Goal: Task Accomplishment & Management: Complete application form

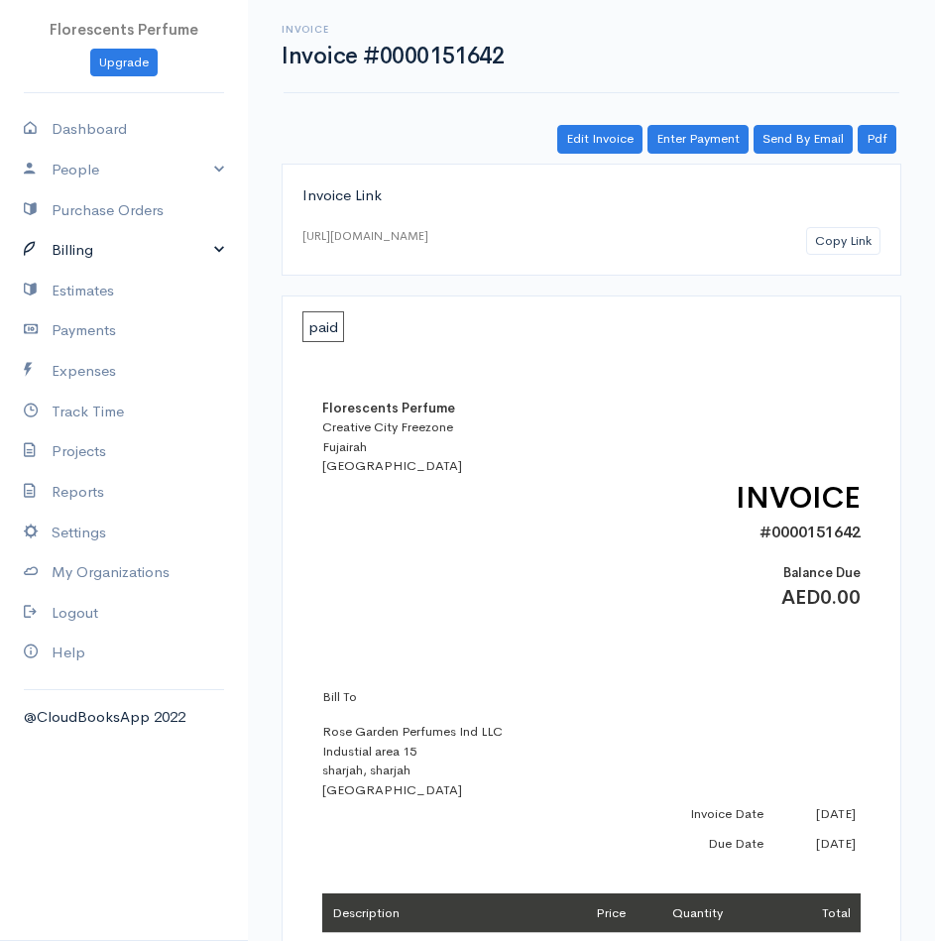
click at [89, 245] on link "Billing" at bounding box center [124, 250] width 248 height 41
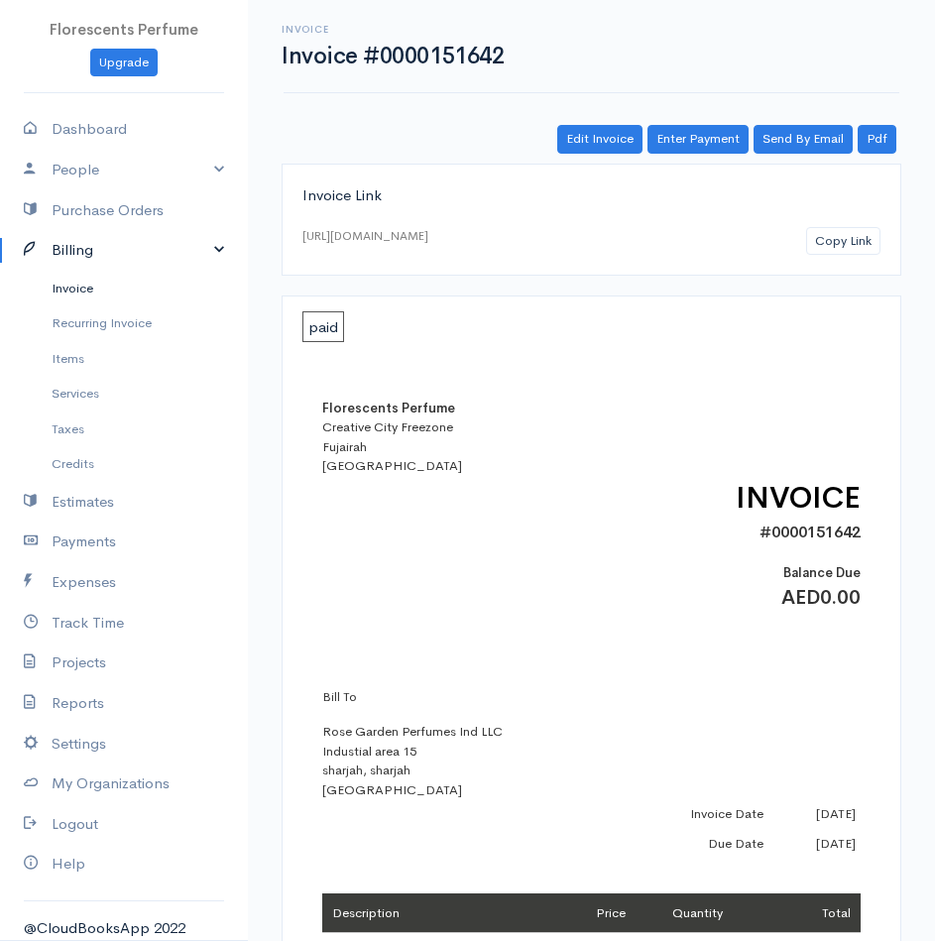
click at [79, 287] on link "Invoice" at bounding box center [124, 289] width 248 height 36
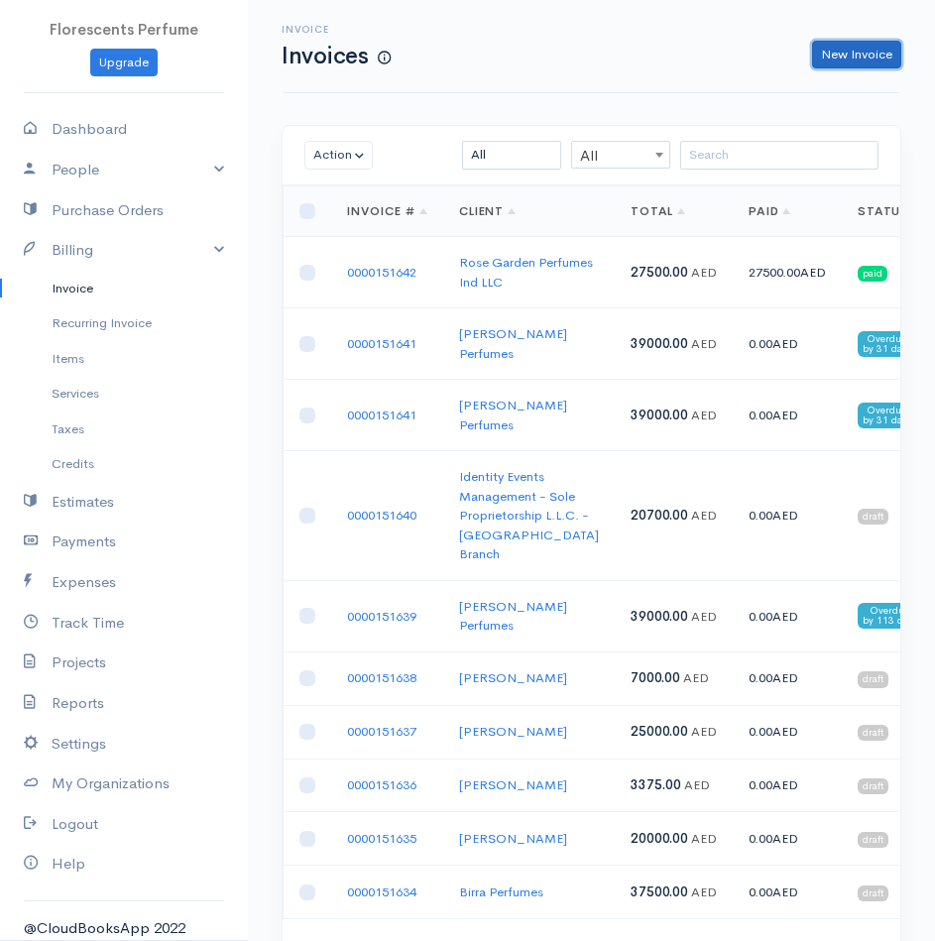
click at [857, 45] on link "New Invoice" at bounding box center [856, 55] width 89 height 29
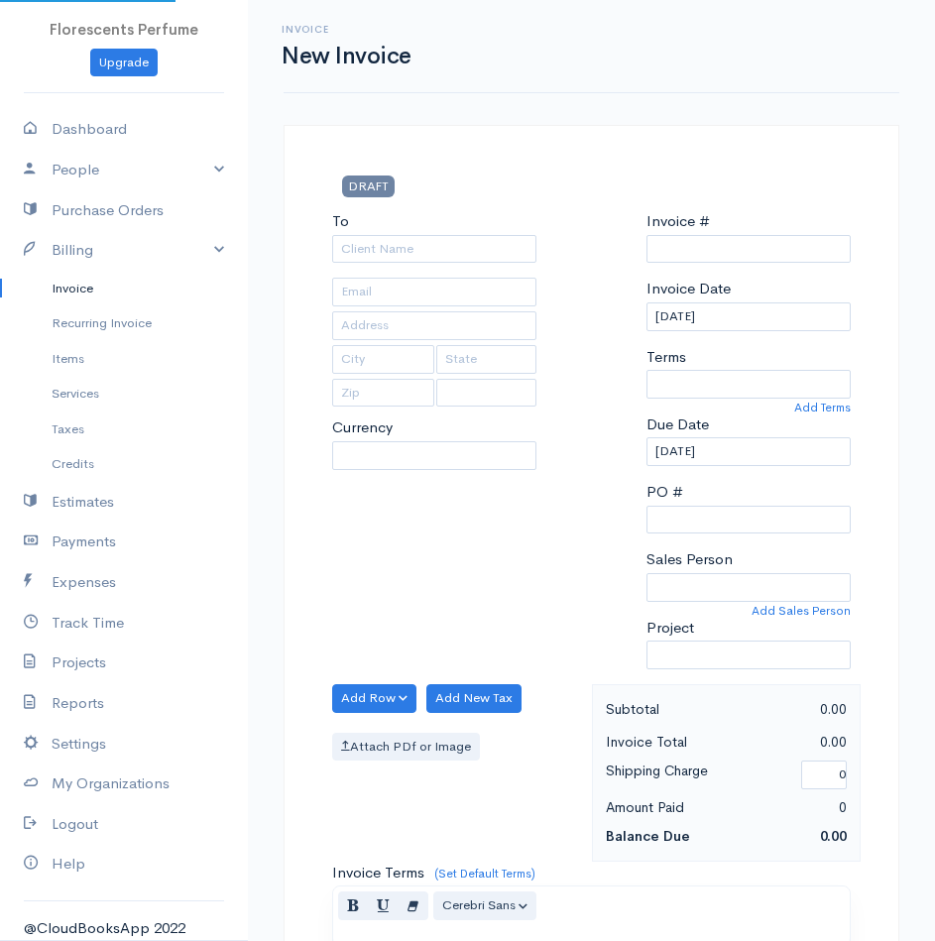
select select "[GEOGRAPHIC_DATA]"
select select "USD"
type input "0000151643"
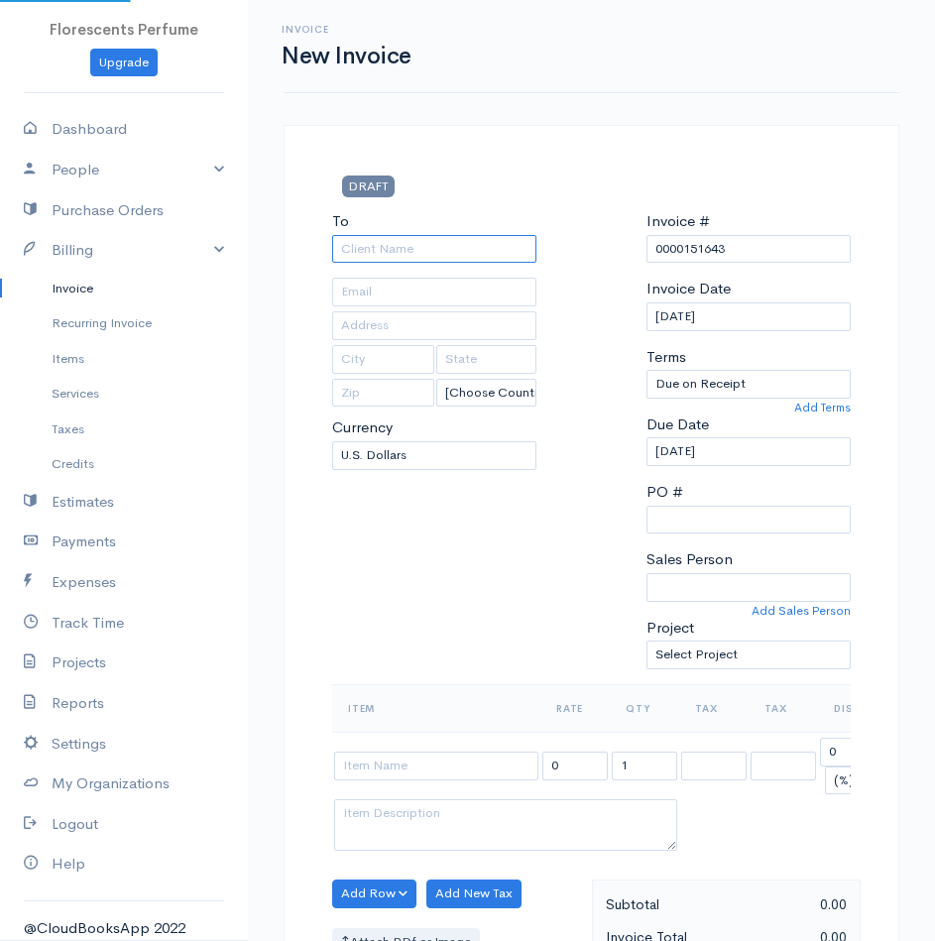
click at [514, 249] on input "To" at bounding box center [434, 249] width 204 height 29
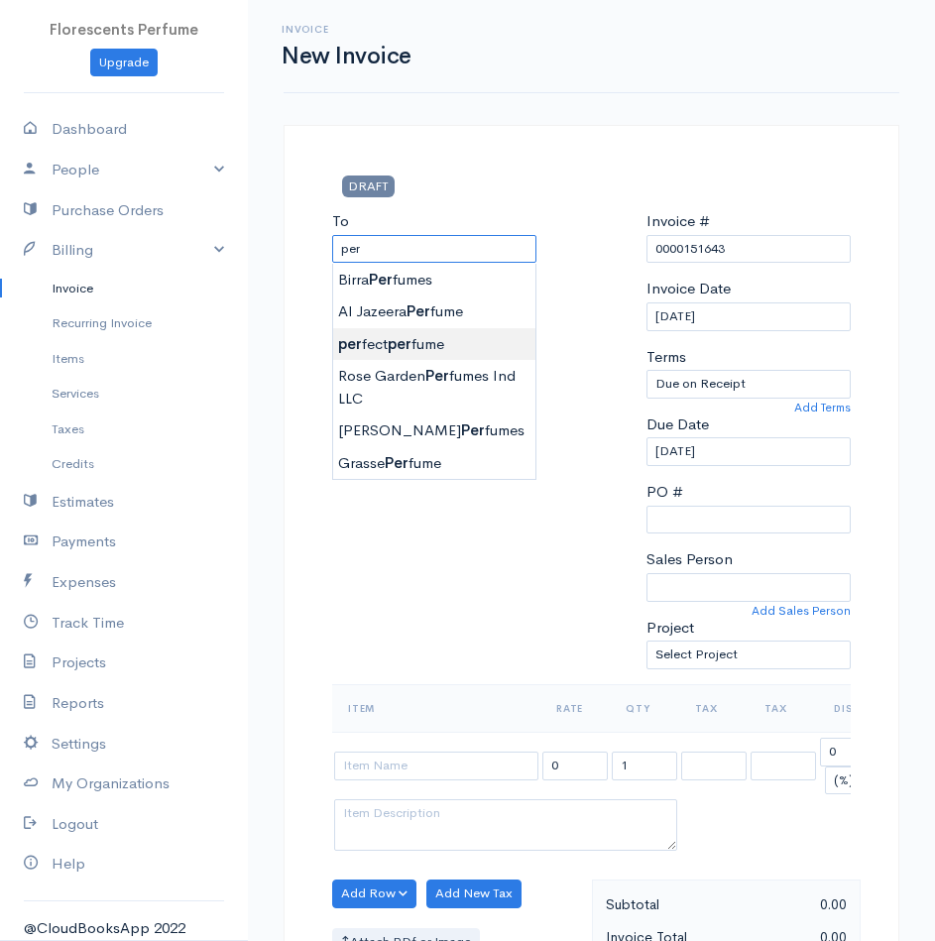
type input "perfect perfume"
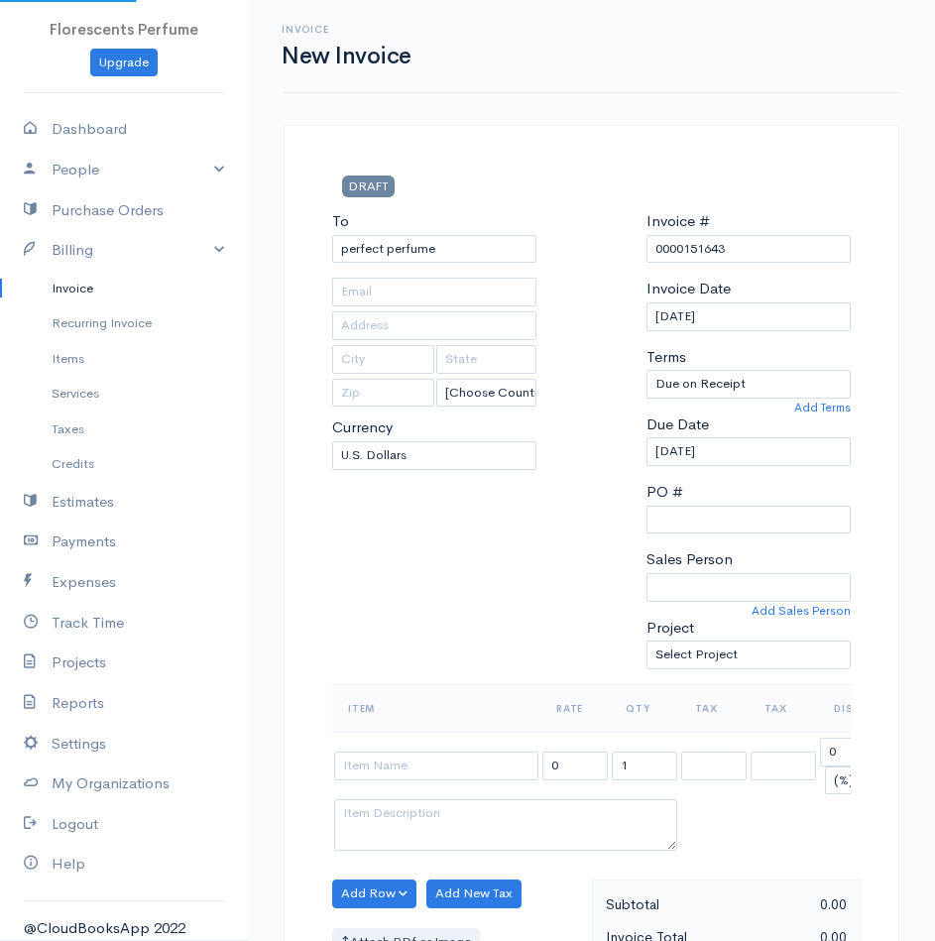
click at [447, 350] on body "Florescents Perfume Upgrade Dashboard People Clients Vendors Staff Users Purcha…" at bounding box center [467, 871] width 935 height 1742
select select "AED"
click at [445, 562] on div "To perfect perfume [Choose Country] [GEOGRAPHIC_DATA] [GEOGRAPHIC_DATA] [GEOGRA…" at bounding box center [434, 447] width 224 height 474
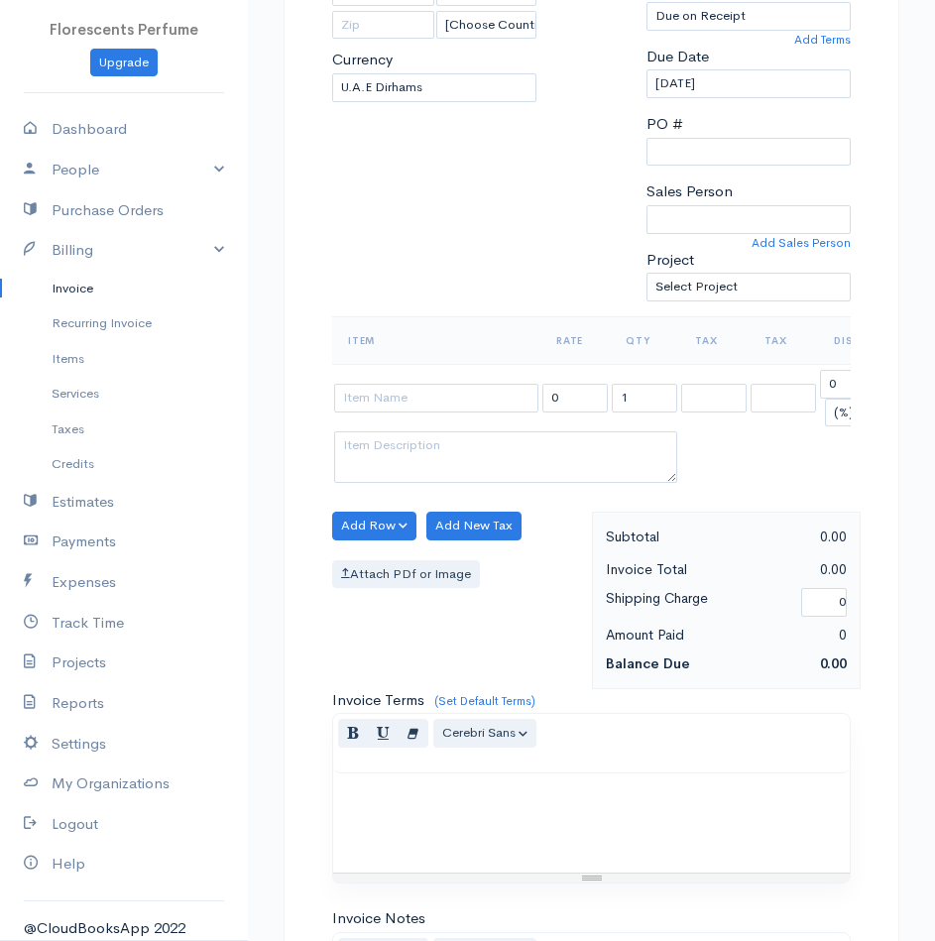
scroll to position [399, 0]
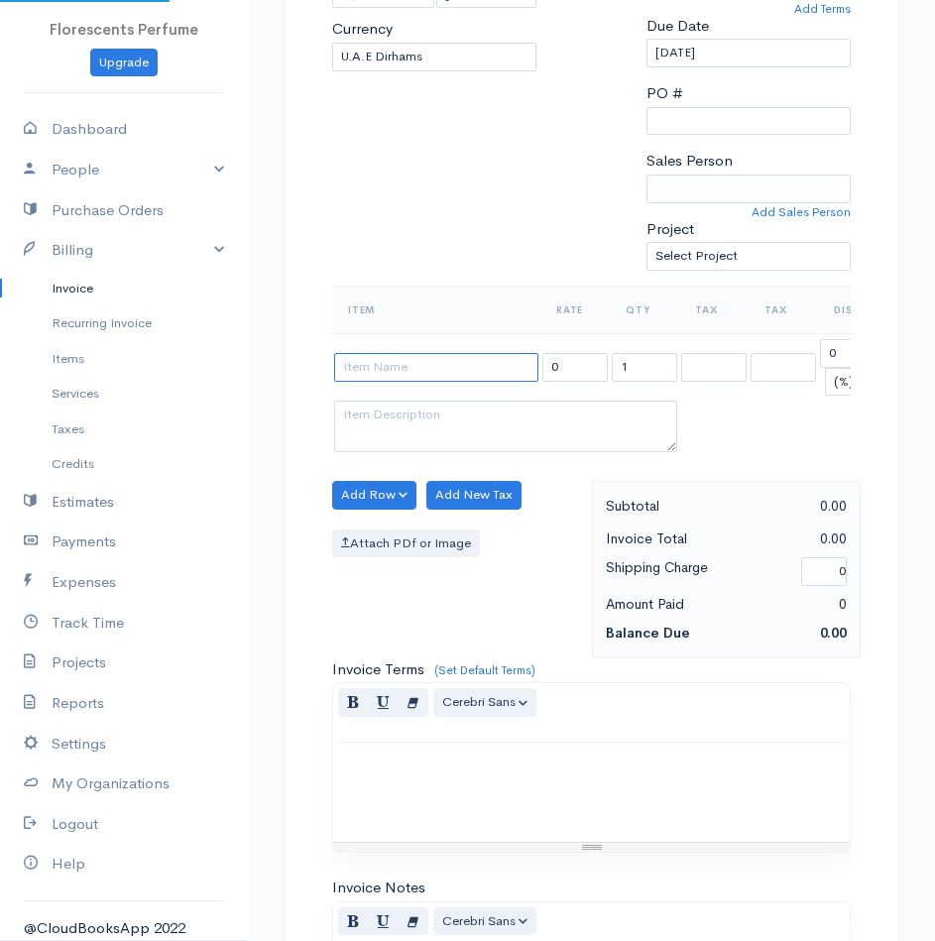
click at [384, 378] on input at bounding box center [436, 367] width 204 height 29
type input "Display table"
type input "300"
click at [387, 508] on button "Add Row" at bounding box center [374, 495] width 84 height 29
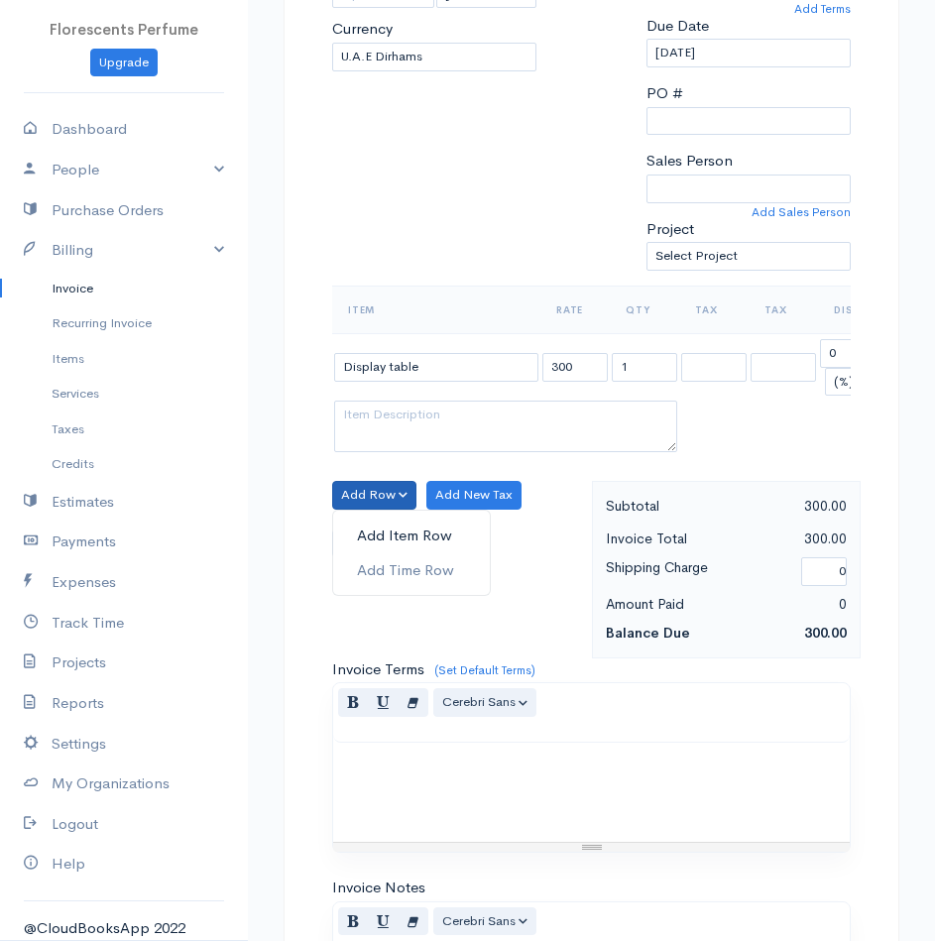
click at [394, 548] on link "Add Item Row" at bounding box center [411, 536] width 157 height 35
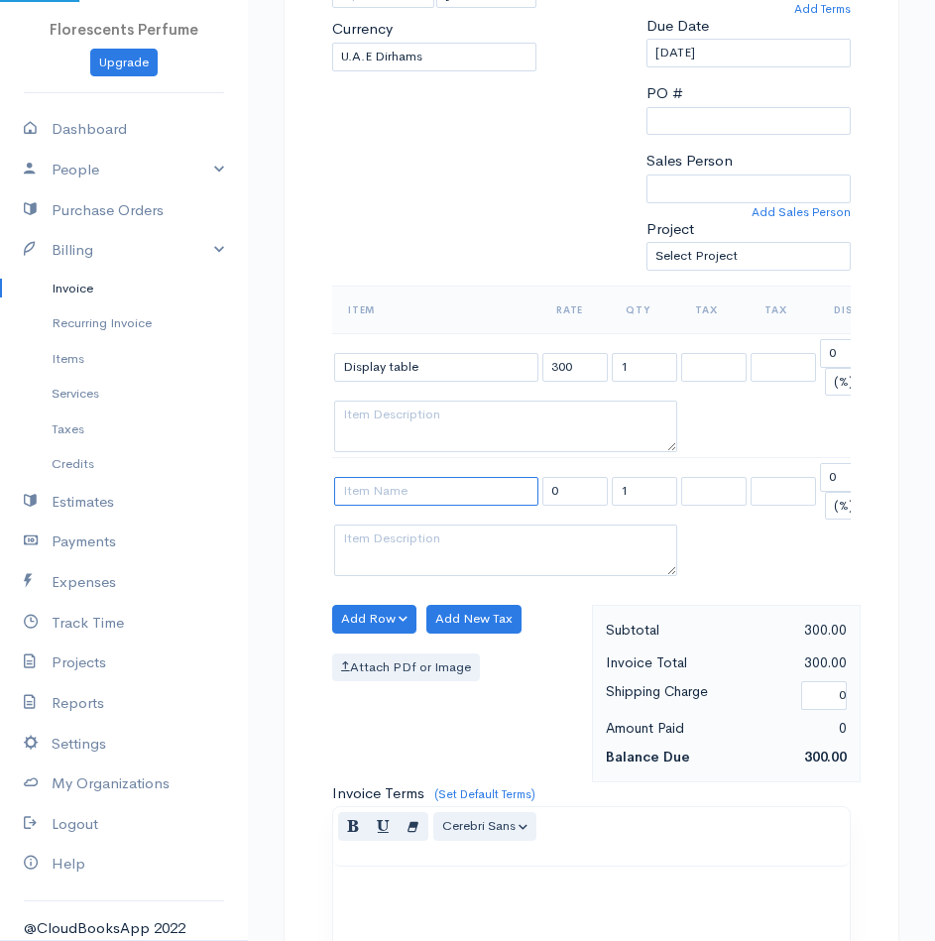
click at [387, 481] on input at bounding box center [436, 491] width 204 height 29
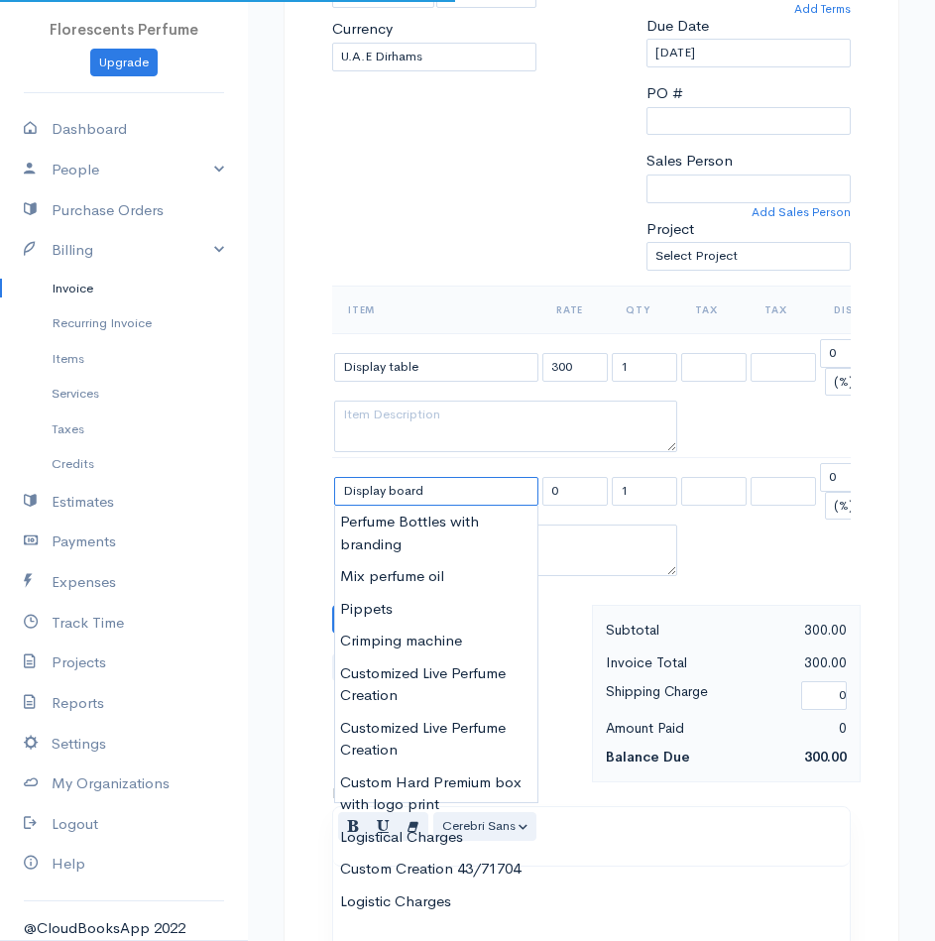
type input "Display board"
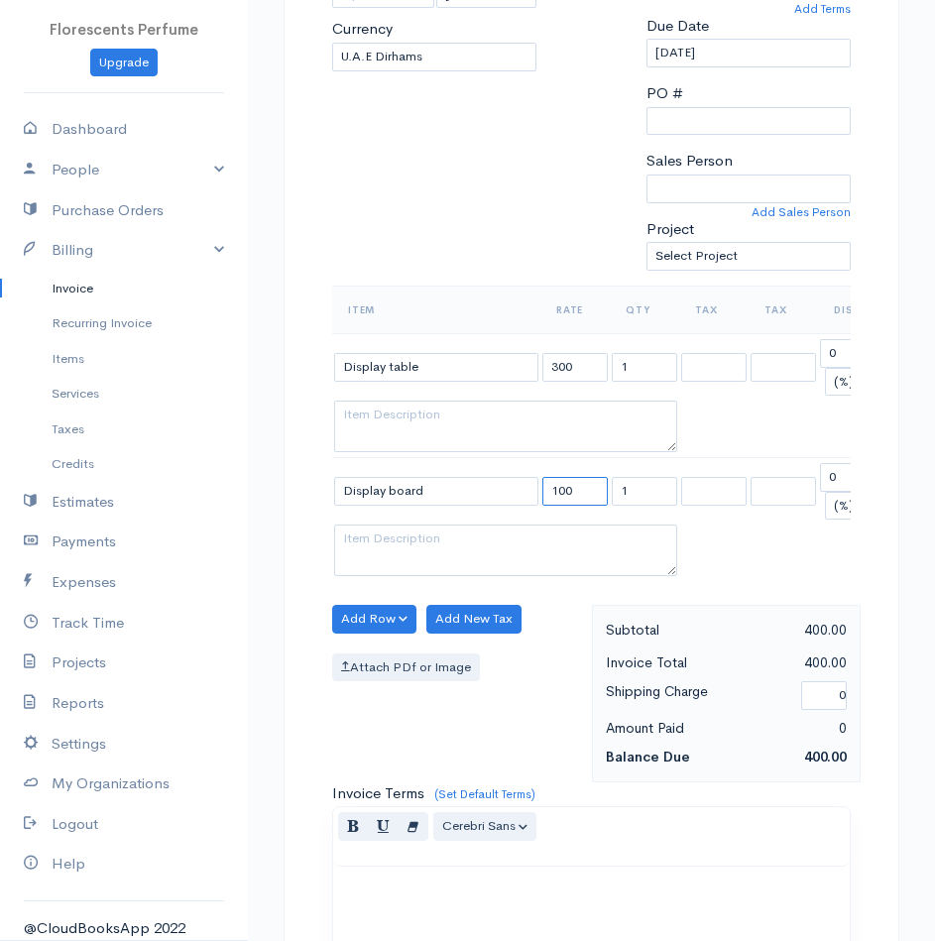
type input "100"
type input "3"
click at [388, 629] on button "Add Row" at bounding box center [374, 619] width 84 height 29
click at [412, 673] on link "Add Item Row" at bounding box center [411, 660] width 157 height 35
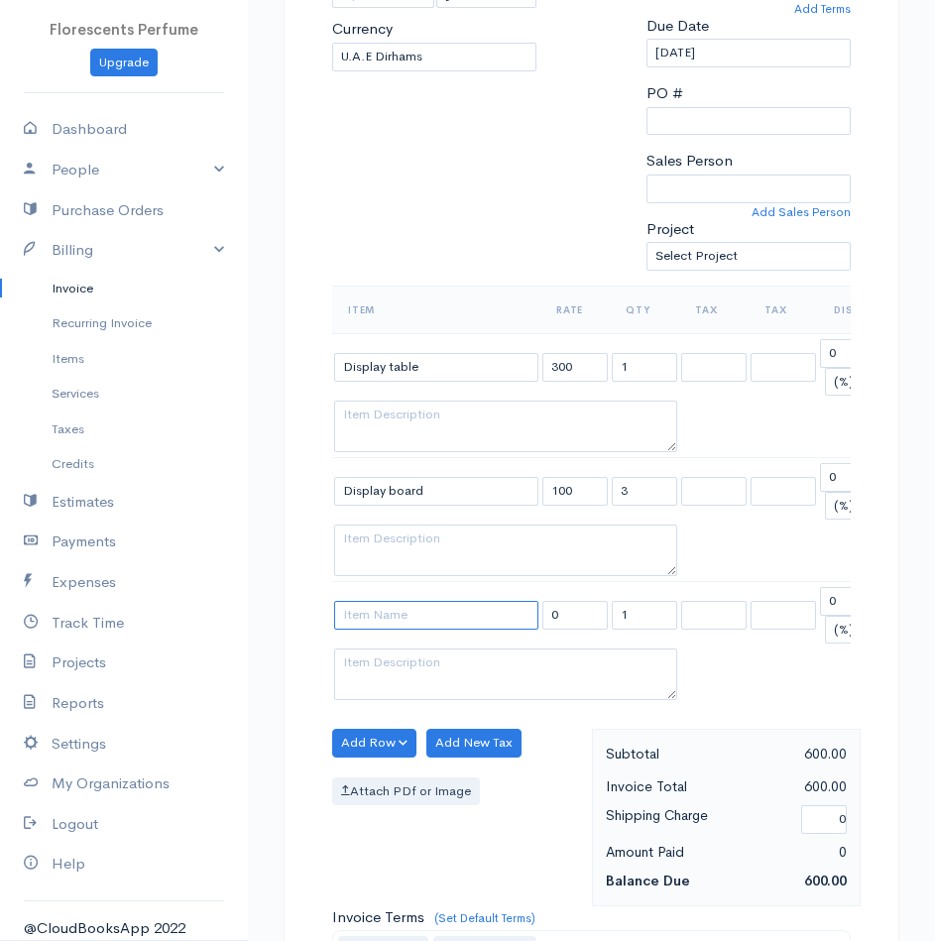
click at [463, 621] on input at bounding box center [436, 615] width 204 height 29
type input "Display rack"
type input "4"
type input "50"
type input "4"
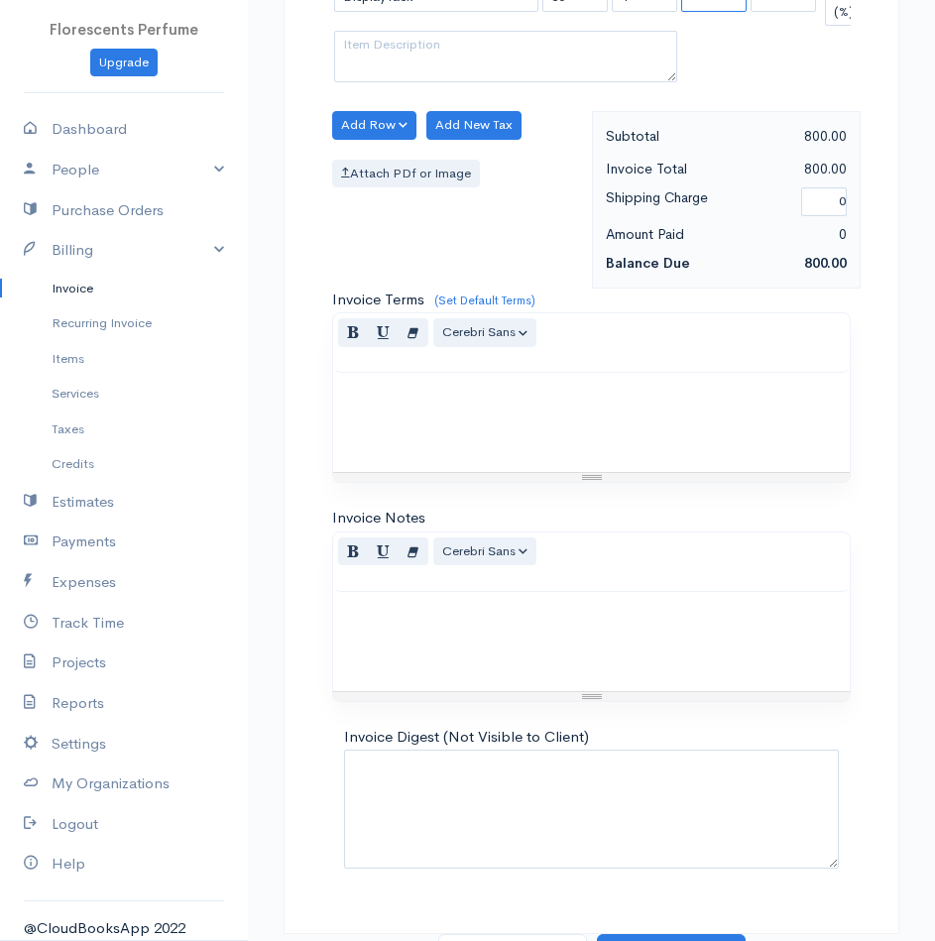
scroll to position [1064, 0]
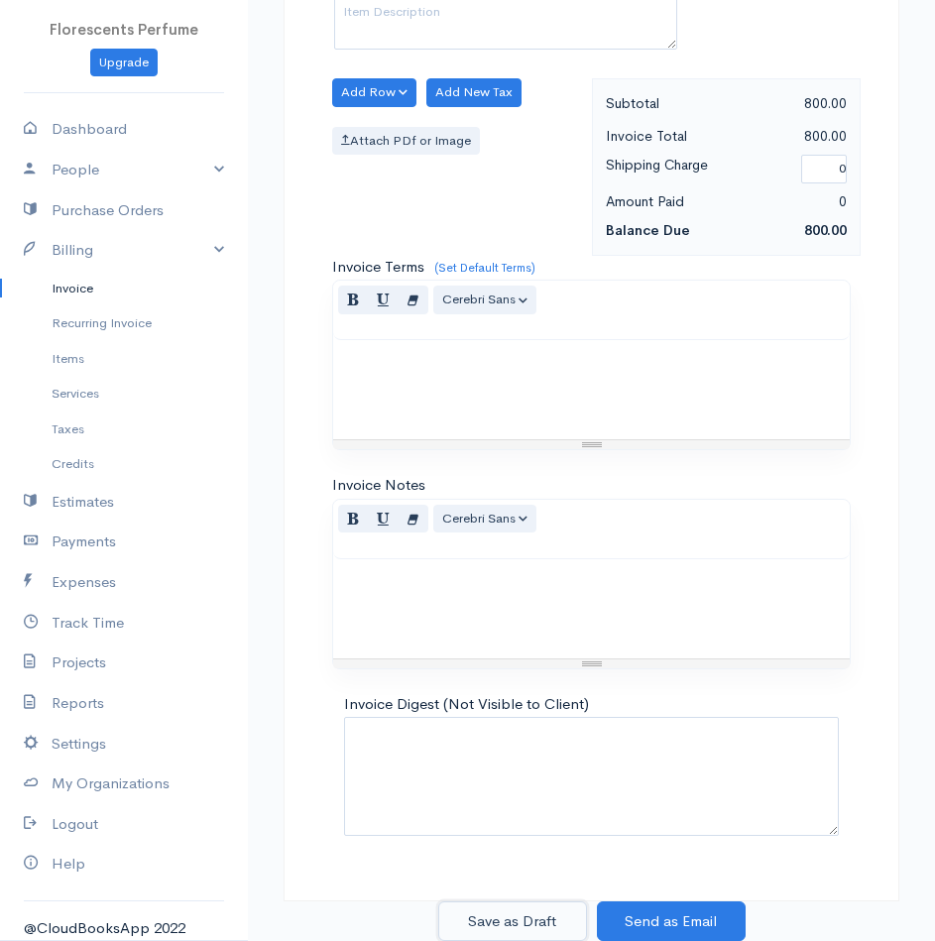
click at [562, 922] on button "Save as Draft" at bounding box center [512, 921] width 149 height 41
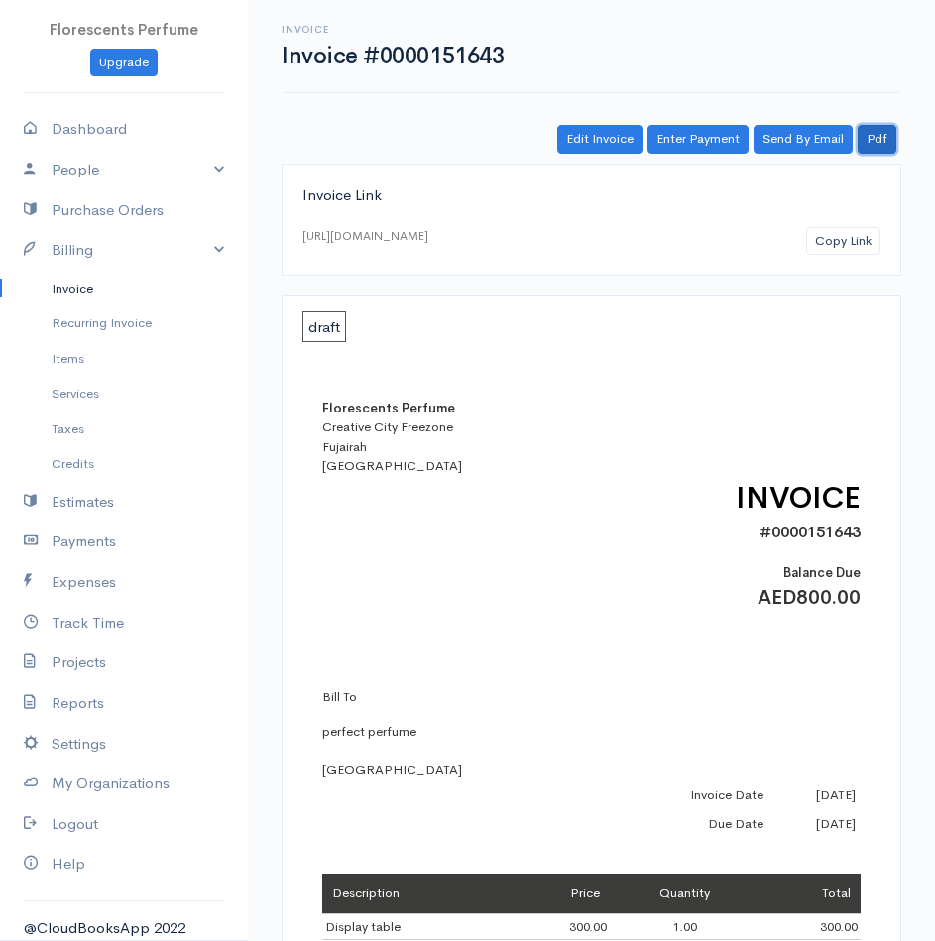
click at [882, 129] on link "Pdf" at bounding box center [877, 139] width 39 height 29
